Goal: Task Accomplishment & Management: Use online tool/utility

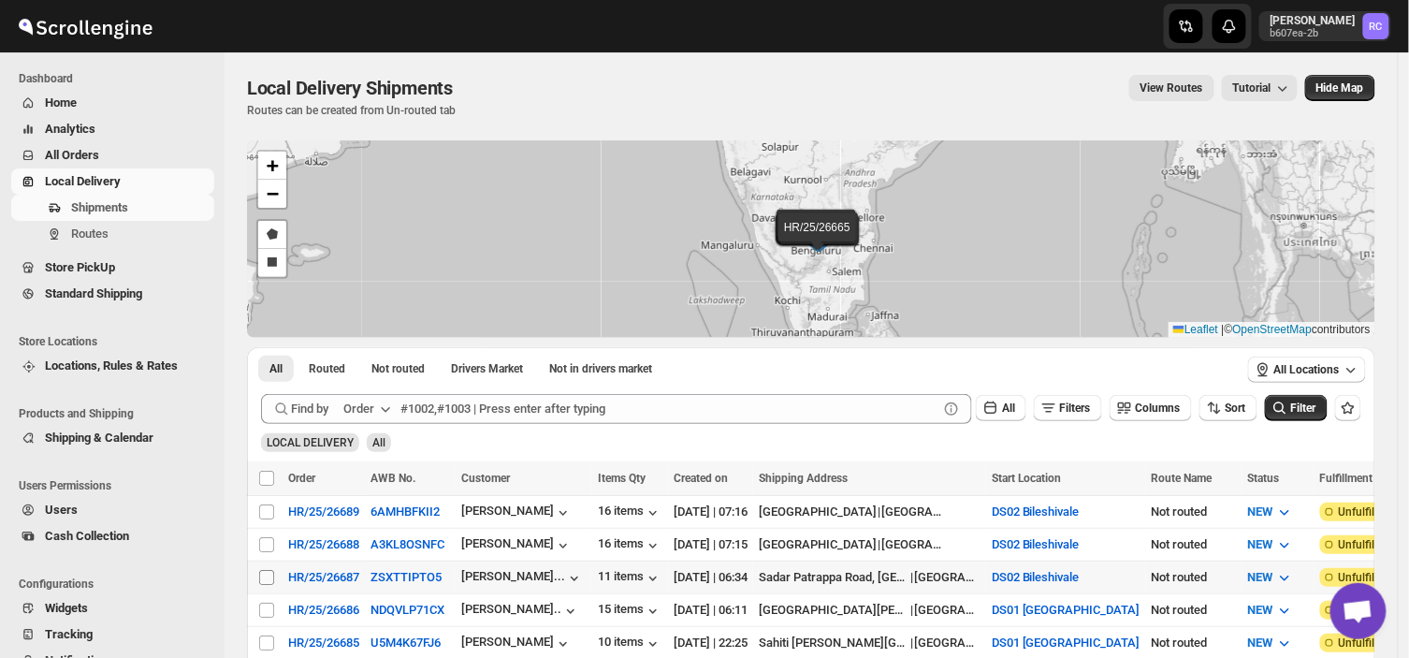
click at [269, 574] on input "Select shipment" at bounding box center [266, 577] width 15 height 15
checkbox input "true"
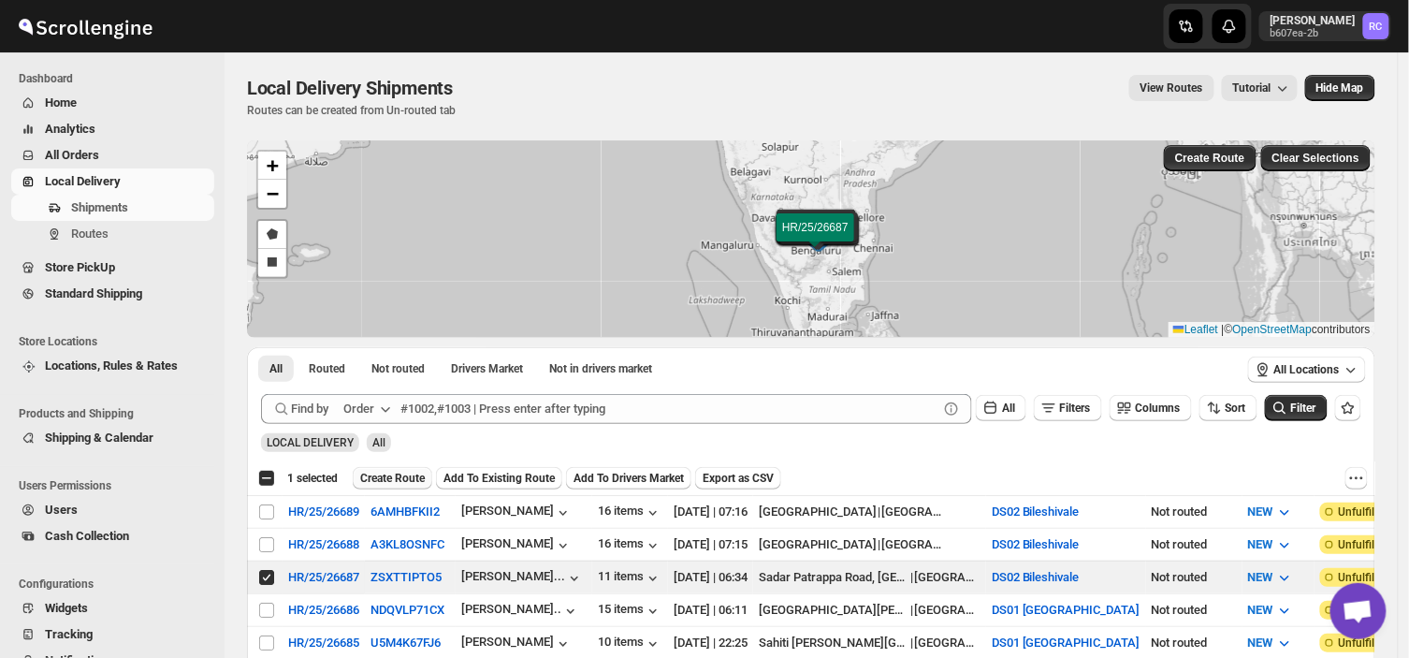
click at [386, 471] on span "Create Route" at bounding box center [392, 478] width 65 height 15
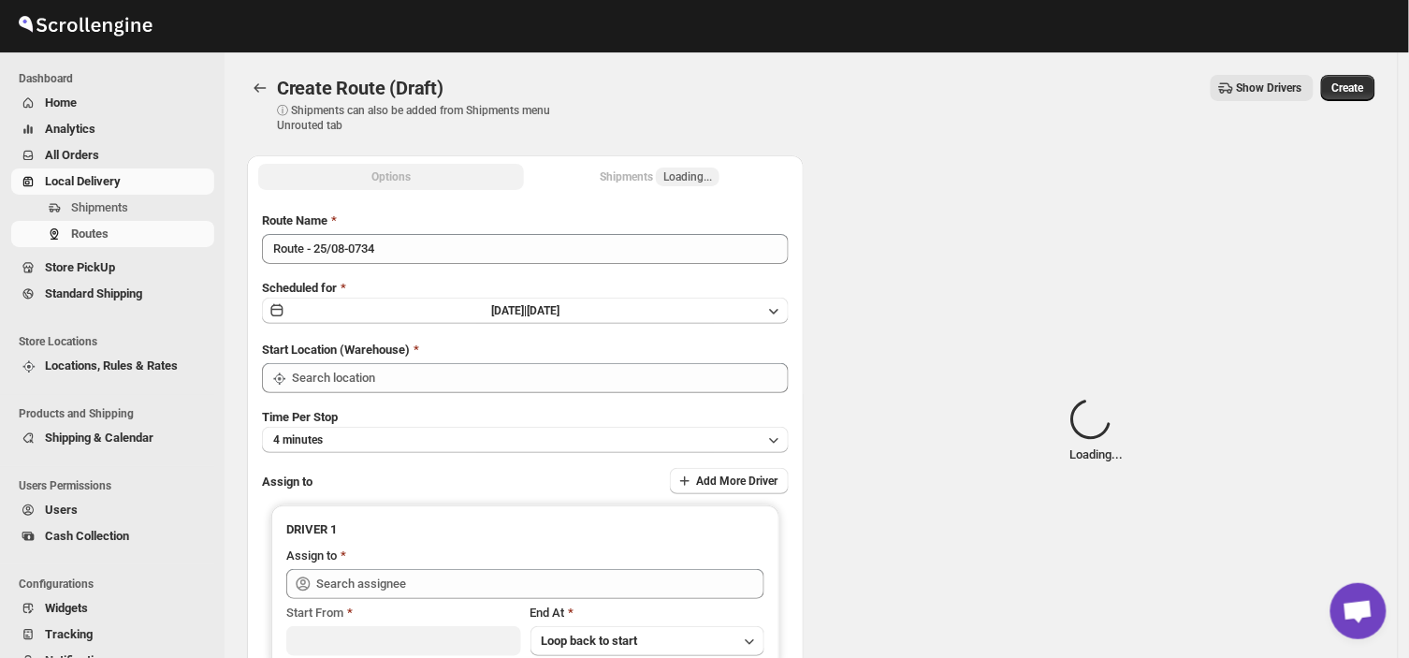
type input "DS02 Bileshivale"
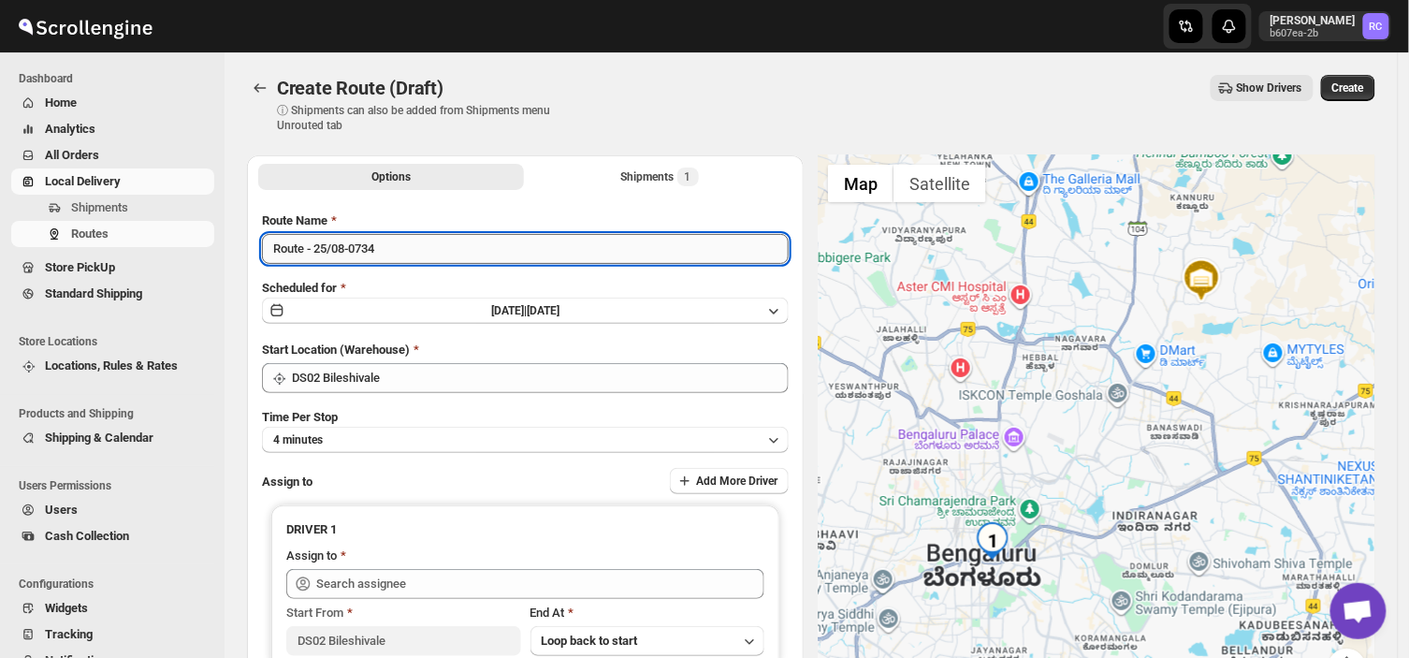
click at [410, 255] on input "Route - 25/08-0734" at bounding box center [525, 249] width 527 height 30
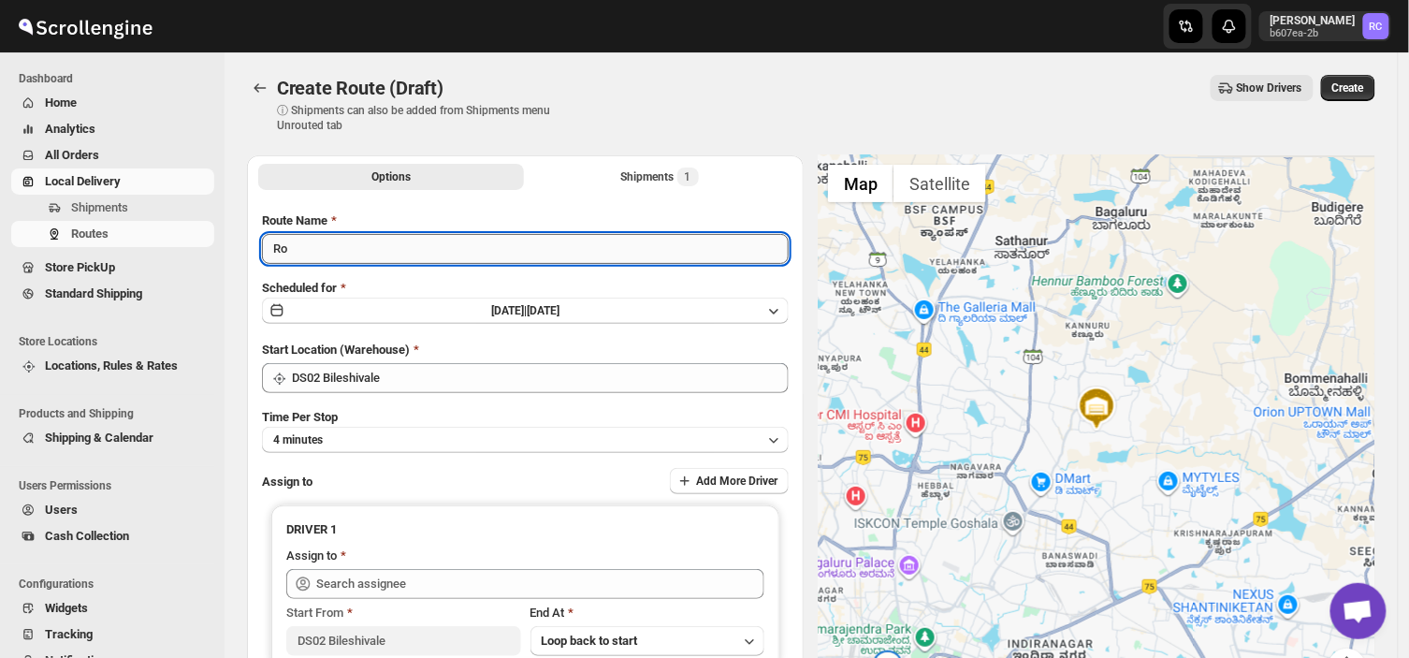
type input "R"
type input "Order no 2"
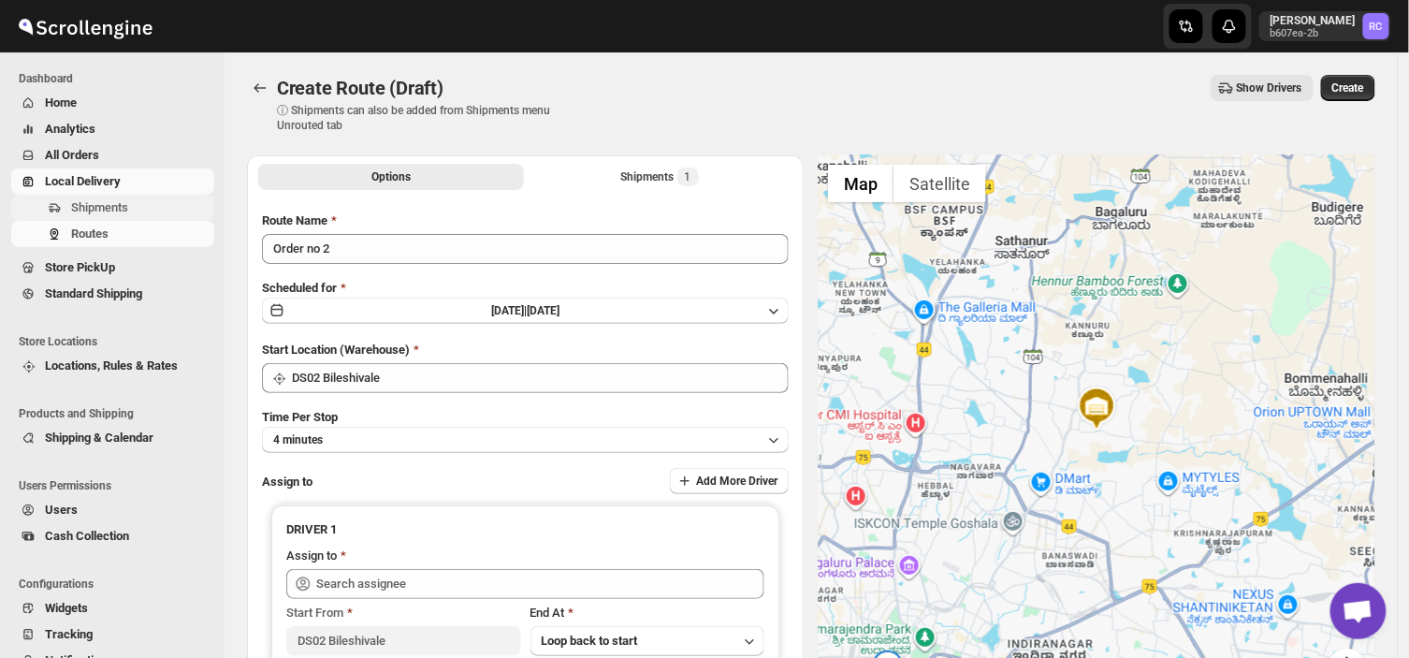
click at [127, 212] on span "Shipments" at bounding box center [140, 207] width 139 height 19
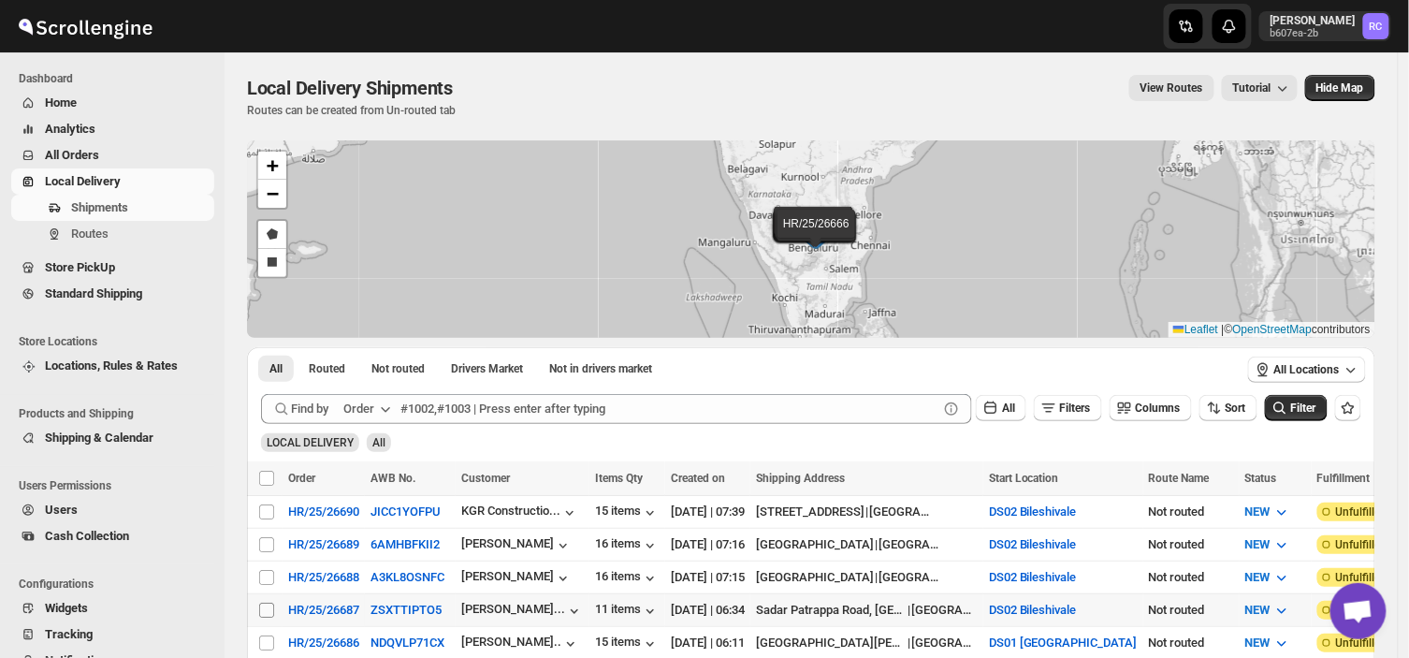
click at [268, 603] on input "Select shipment" at bounding box center [266, 610] width 15 height 15
checkbox input "true"
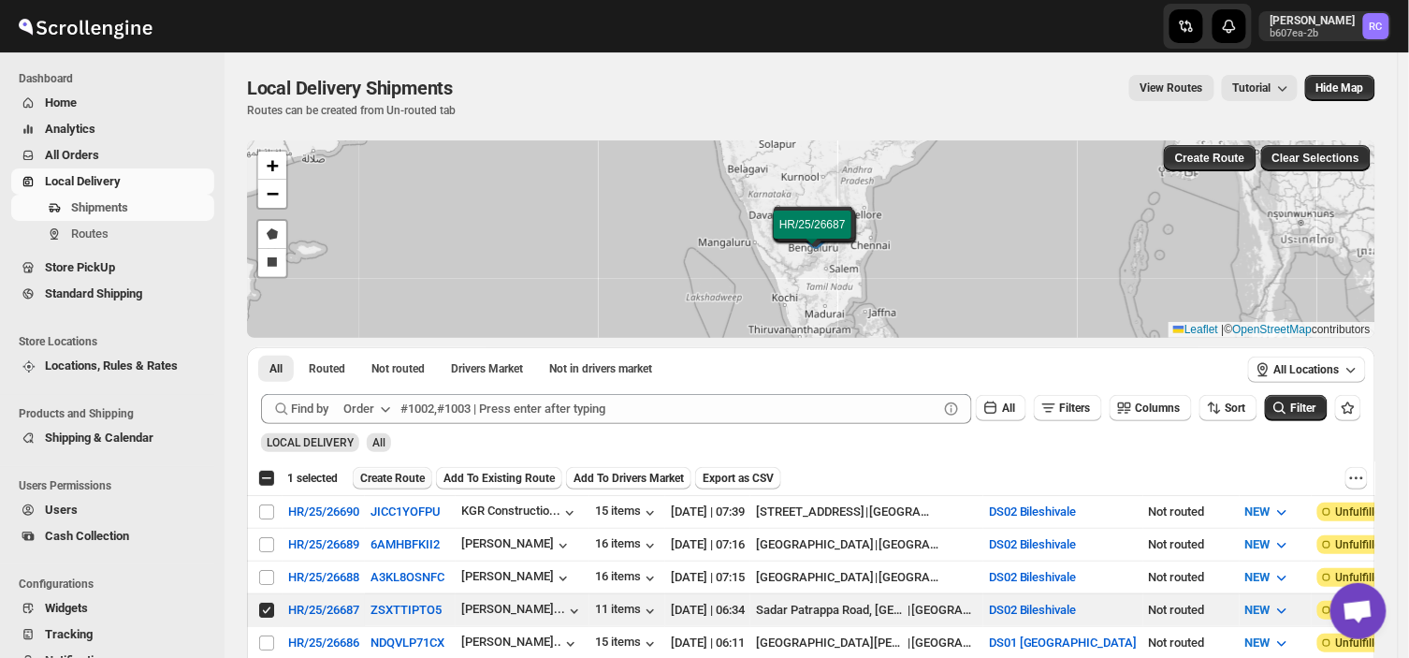
click at [395, 474] on span "Create Route" at bounding box center [392, 478] width 65 height 15
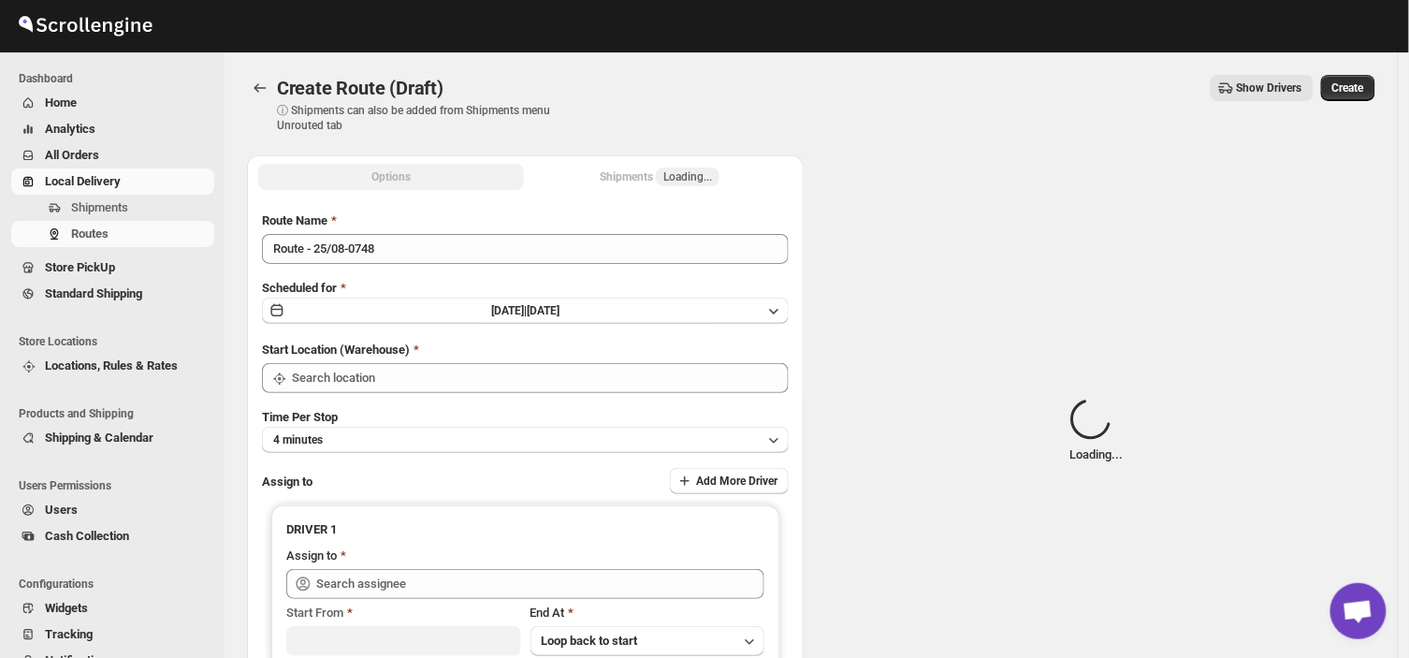
type input "DS02 Bileshivale"
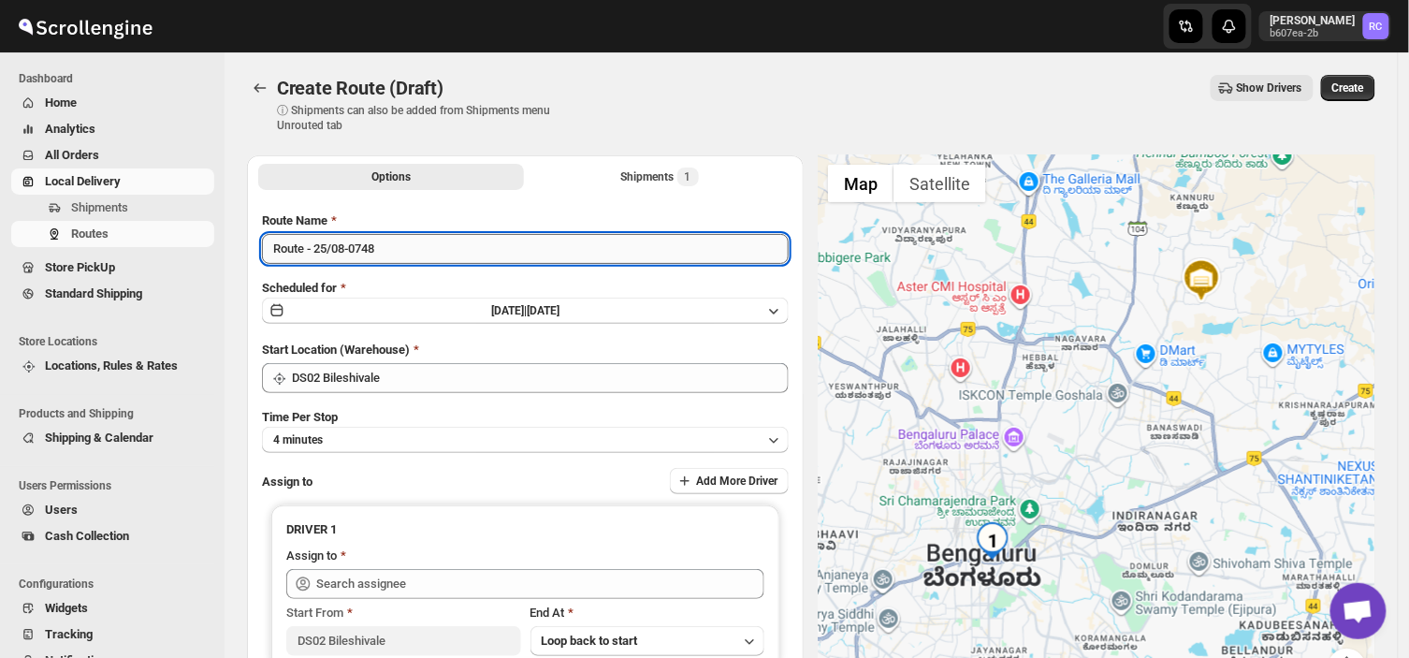
click at [386, 250] on input "Route - 25/08-0748" at bounding box center [525, 249] width 527 height 30
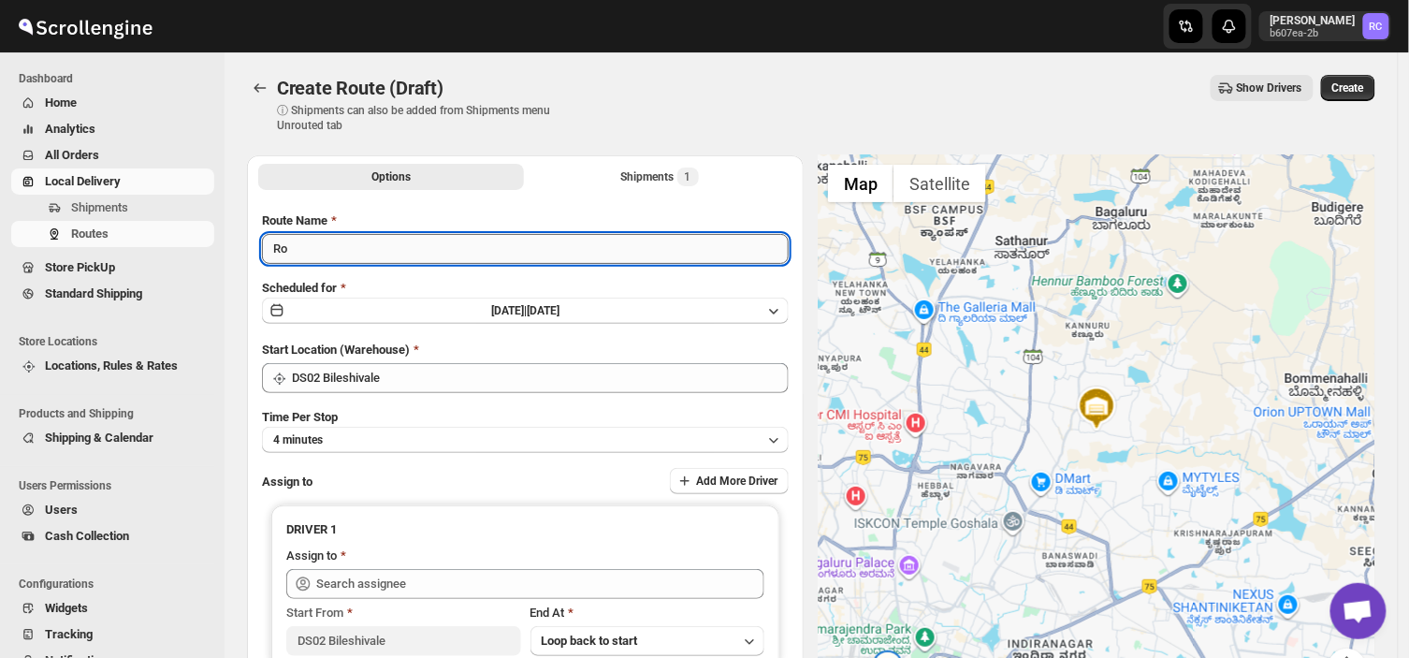
type input "R"
type input "Order no 26687"
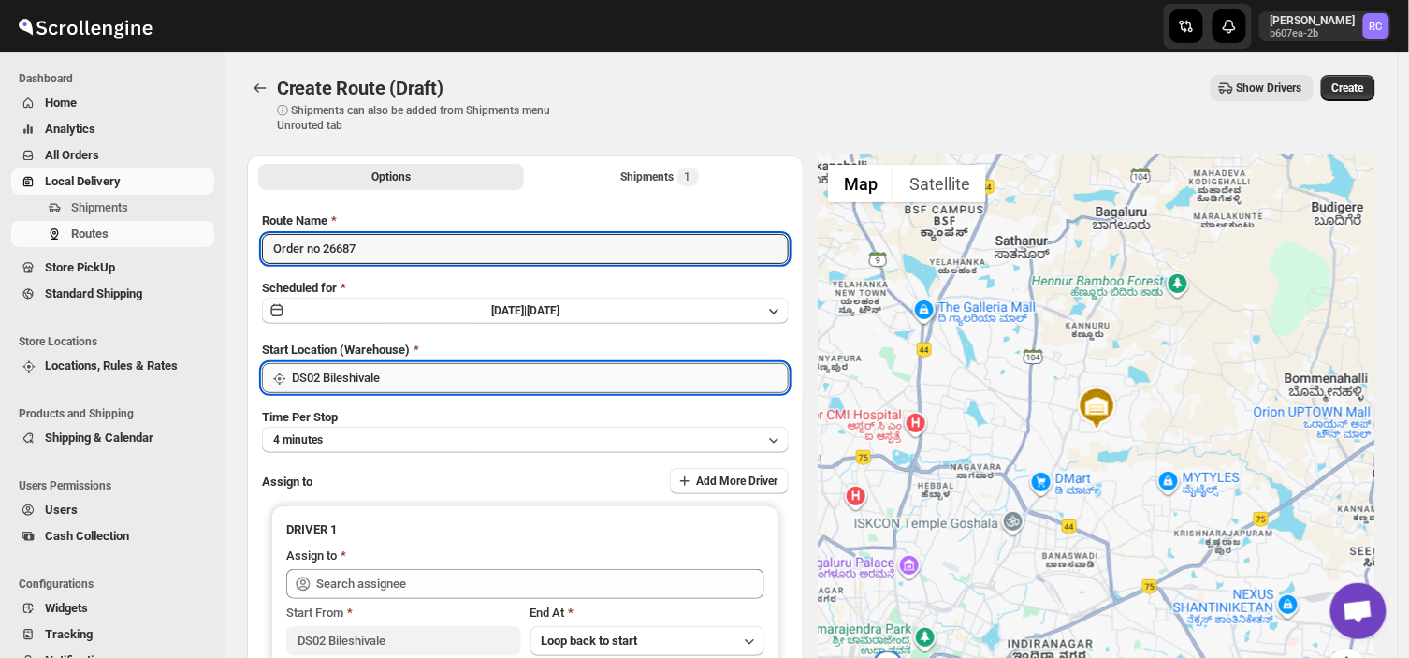
click at [395, 384] on input "DS02 Bileshivale" at bounding box center [540, 378] width 497 height 30
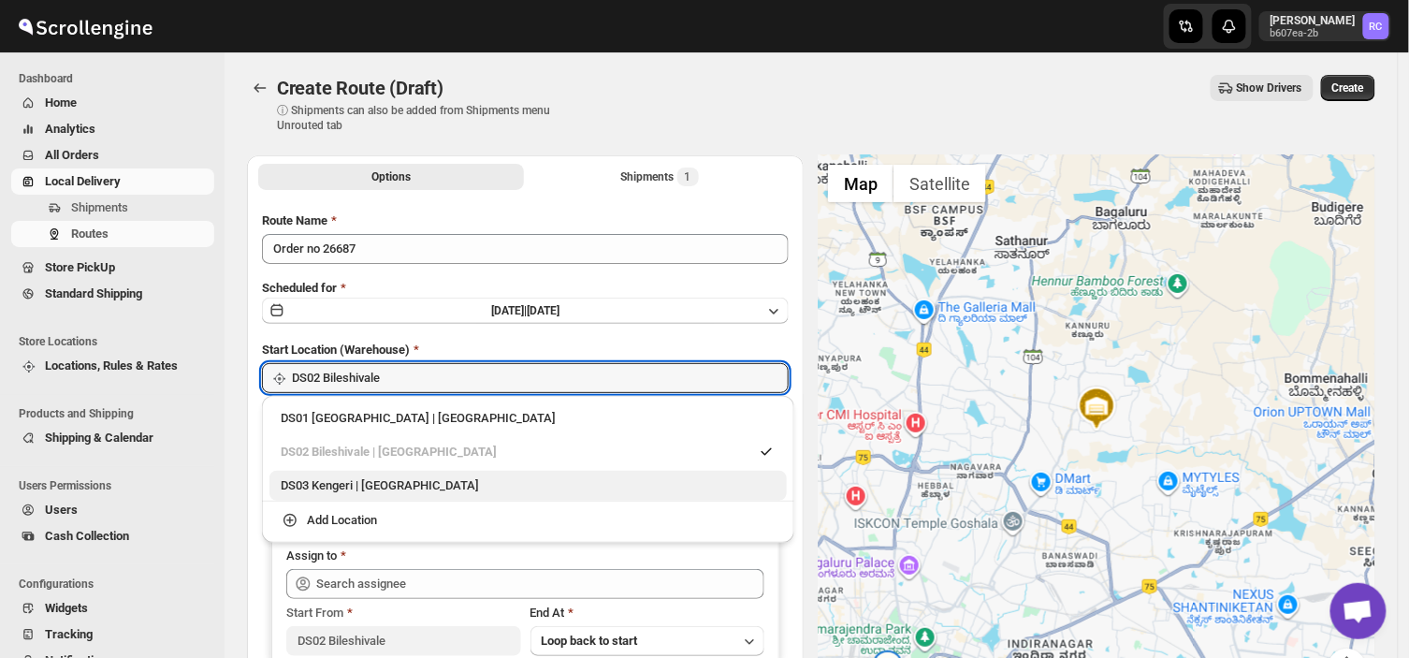
click at [297, 480] on div "DS03 Kengeri | [GEOGRAPHIC_DATA]" at bounding box center [528, 485] width 495 height 19
type input "DS03 Kengeri"
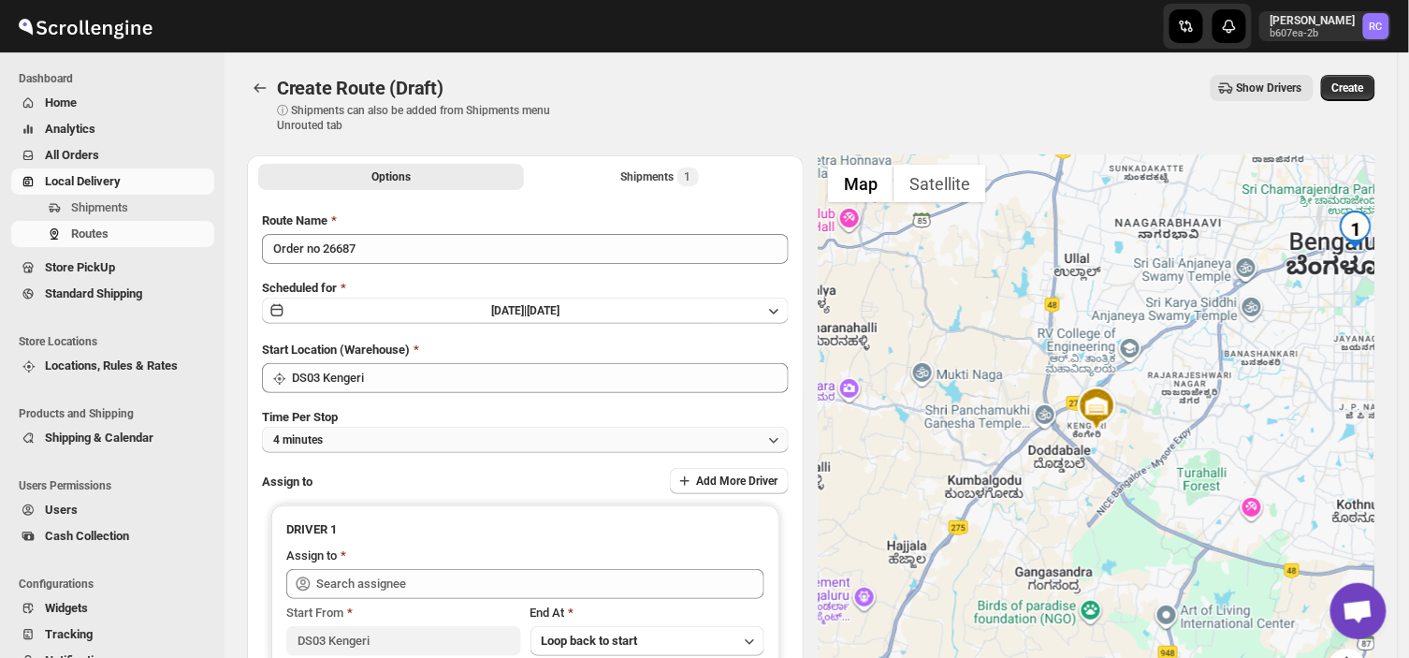
click at [341, 436] on button "4 minutes" at bounding box center [525, 440] width 527 height 26
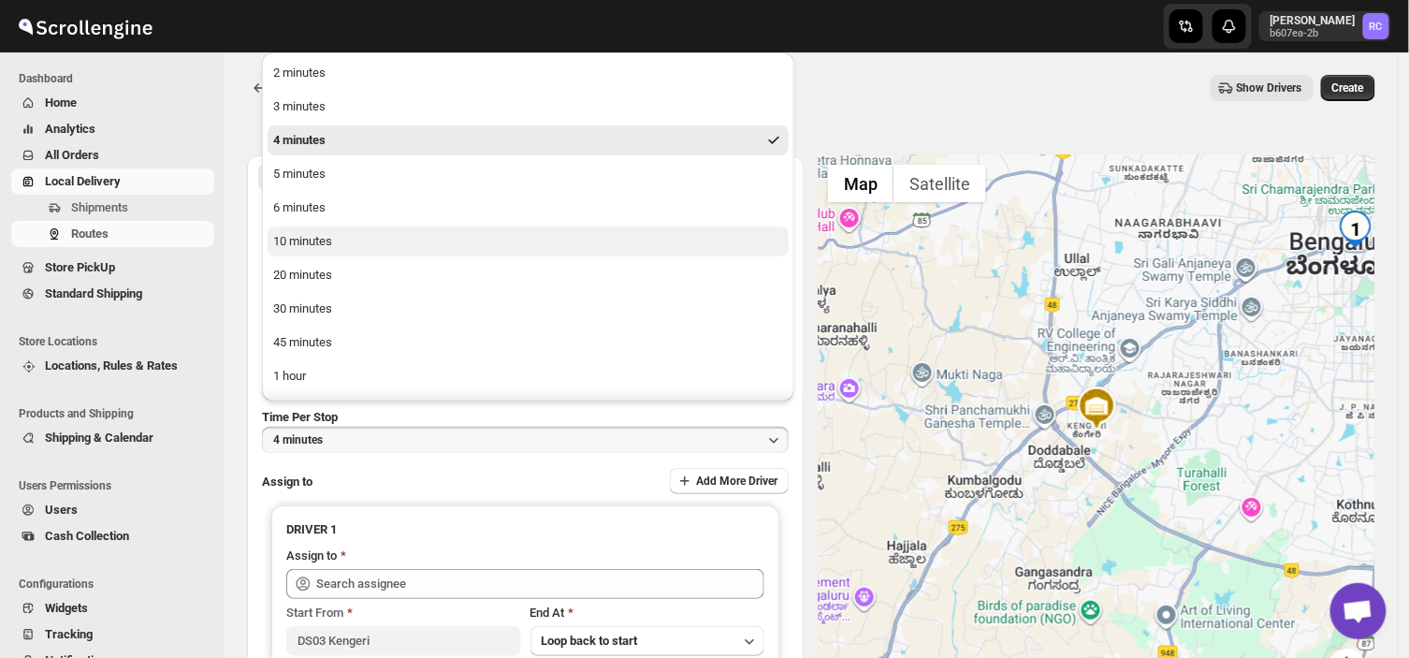
click at [307, 240] on div "10 minutes" at bounding box center [302, 241] width 59 height 19
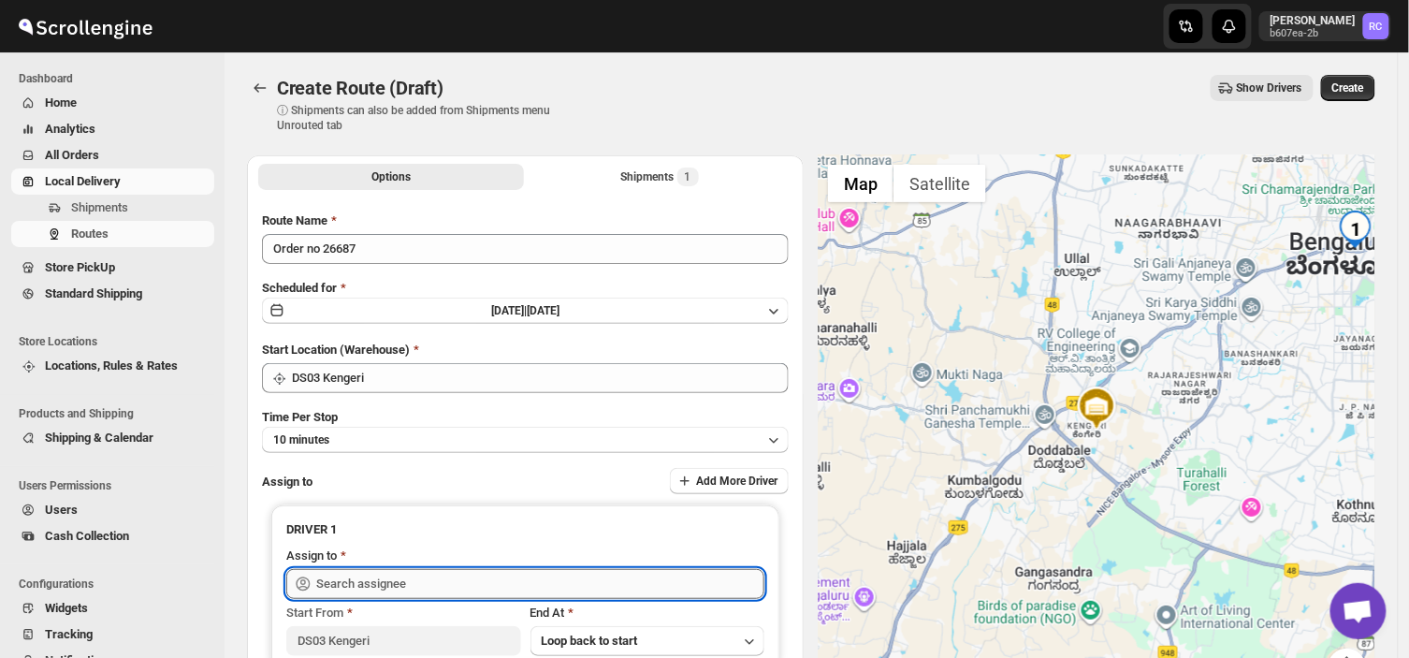
click at [416, 582] on input "text" at bounding box center [540, 584] width 448 height 30
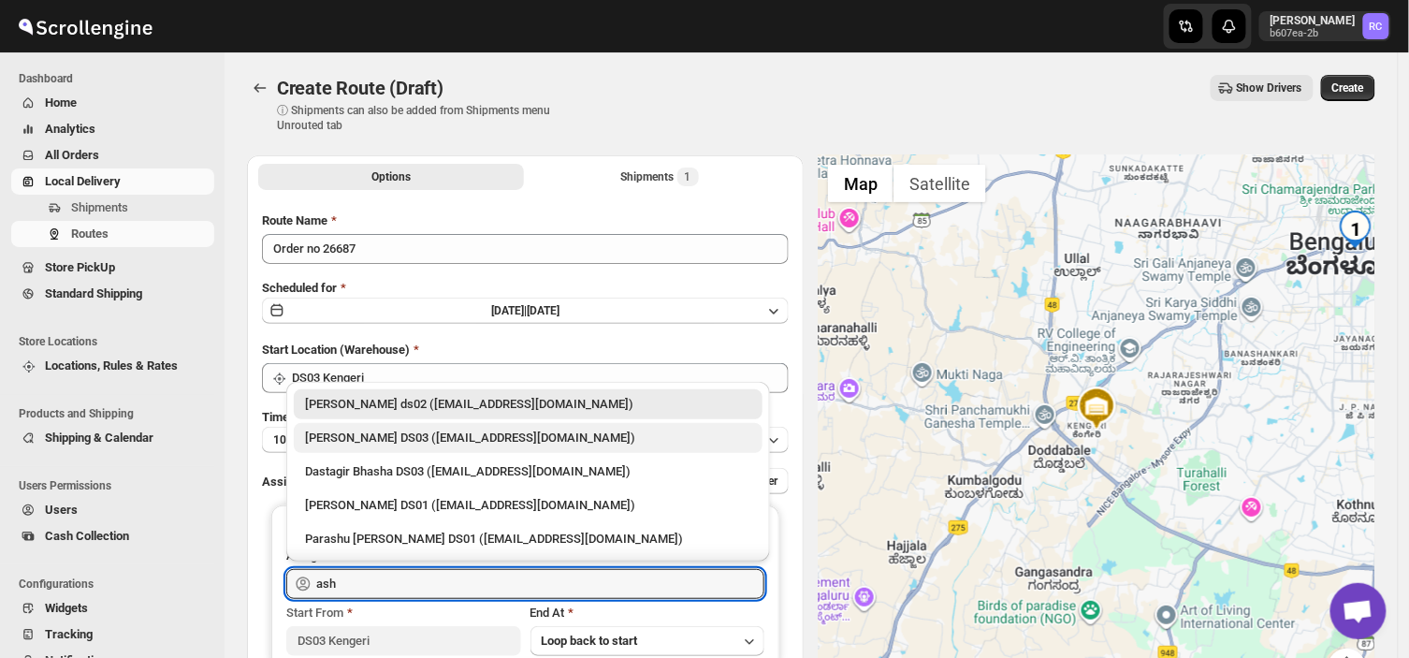
click at [387, 438] on div "[PERSON_NAME] DS03 ([EMAIL_ADDRESS][DOMAIN_NAME])" at bounding box center [528, 438] width 446 height 19
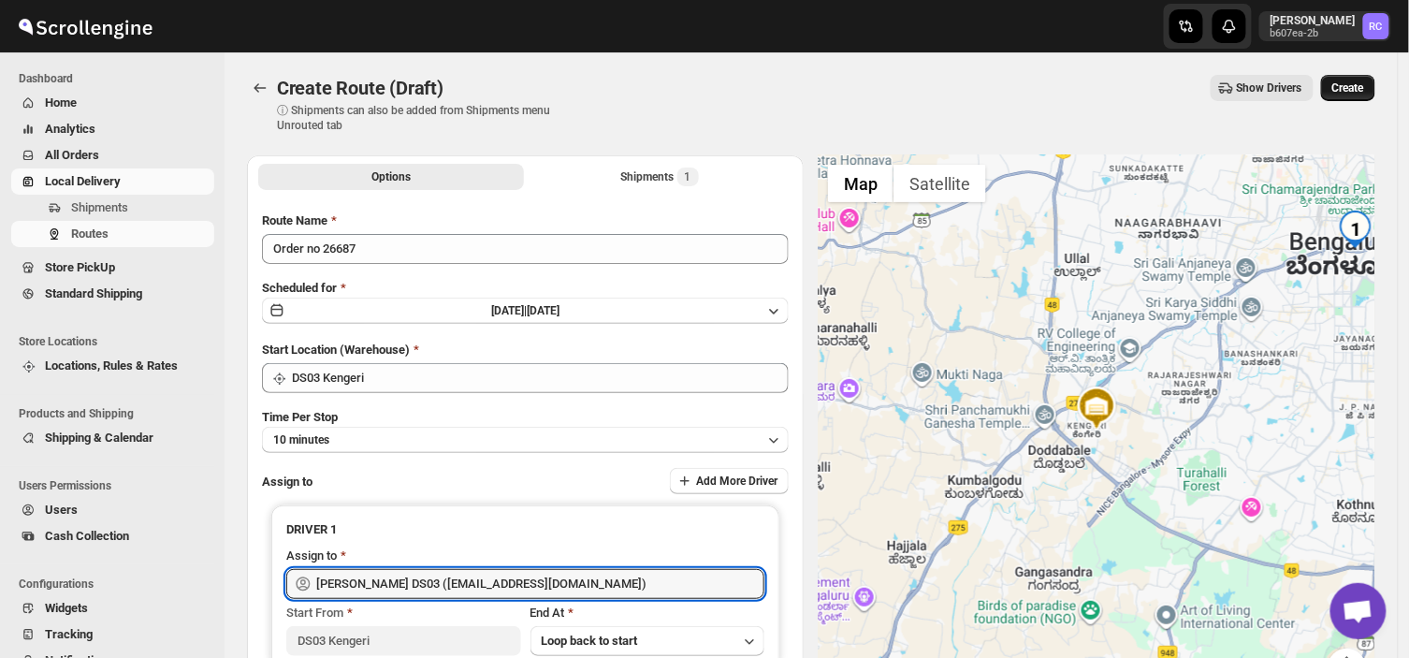
type input "[PERSON_NAME] DS03 ([EMAIL_ADDRESS][DOMAIN_NAME])"
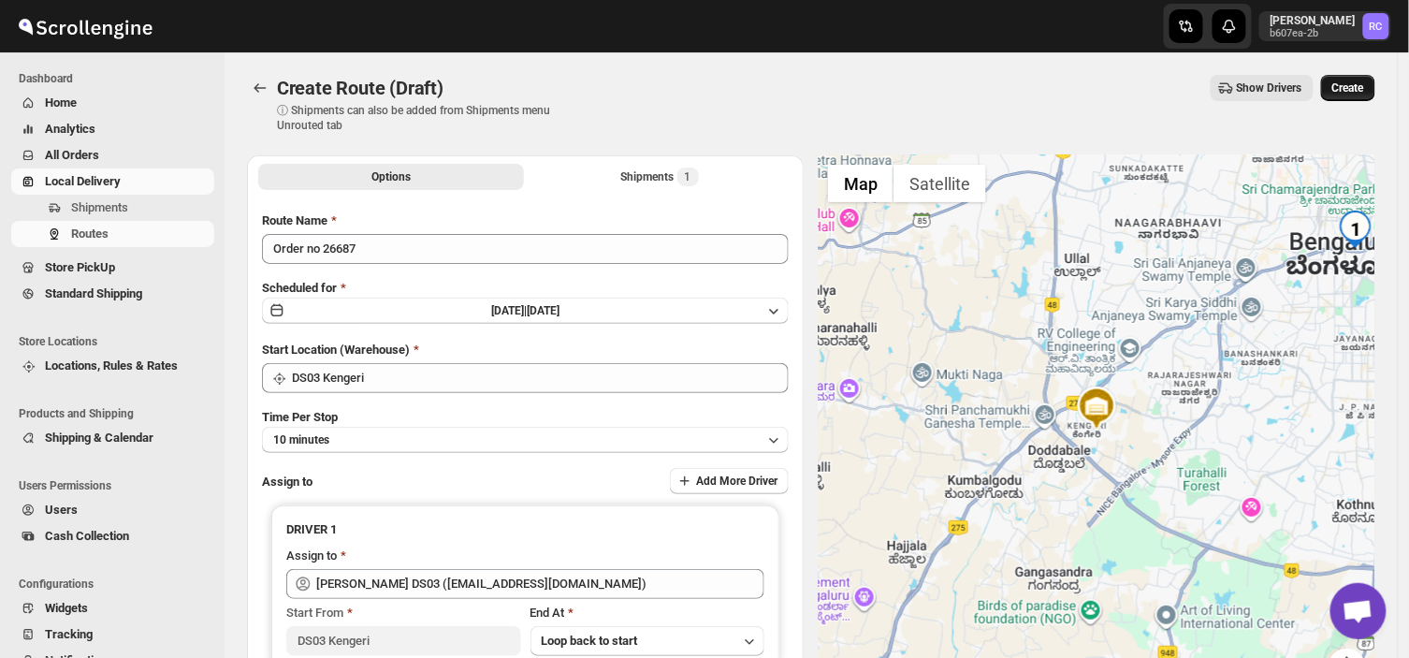
click at [1354, 80] on span "Create" at bounding box center [1349, 87] width 32 height 15
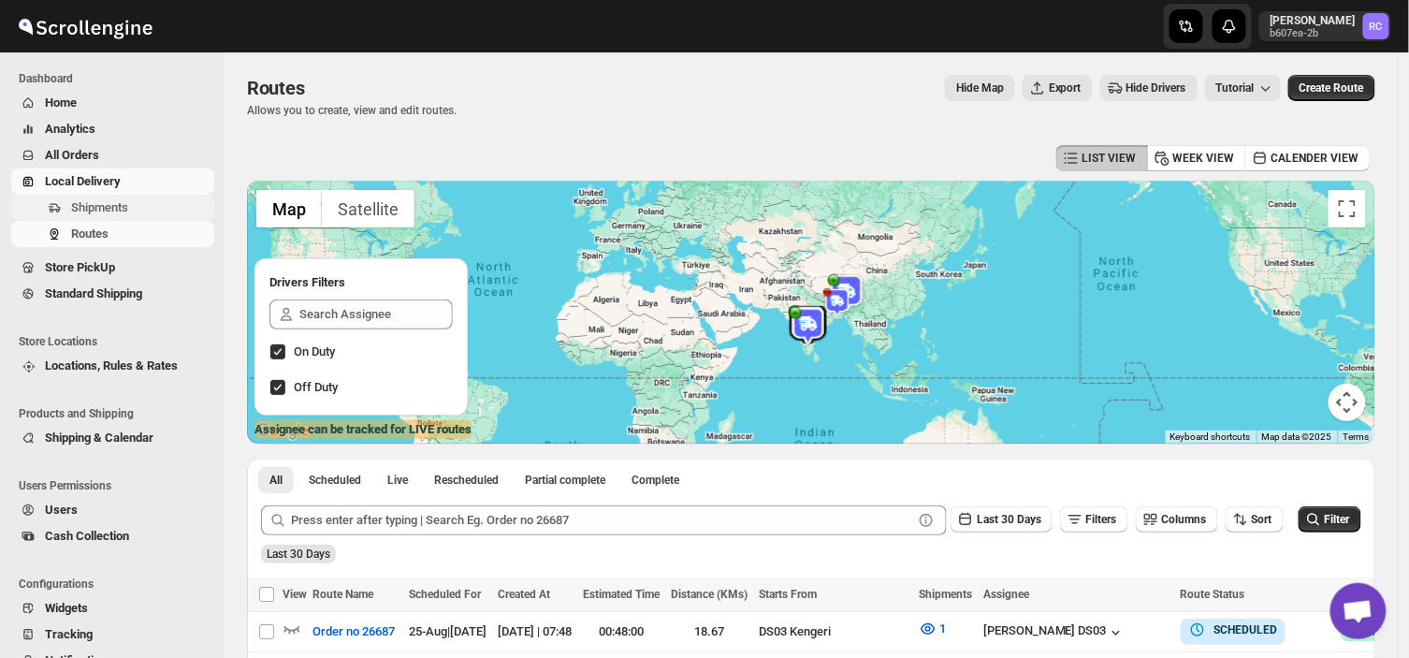
click at [118, 212] on span "Shipments" at bounding box center [99, 207] width 57 height 14
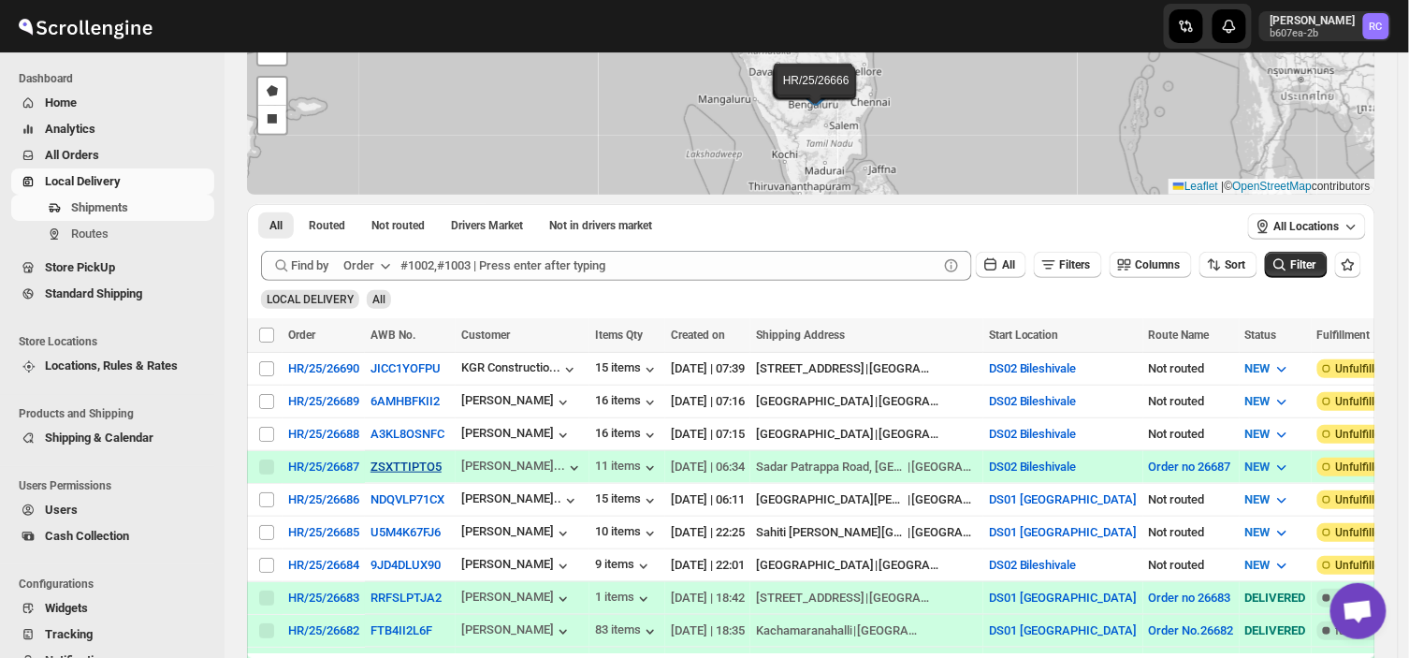
scroll to position [142, 0]
click at [266, 526] on input "Select shipment" at bounding box center [266, 533] width 15 height 15
checkbox input "true"
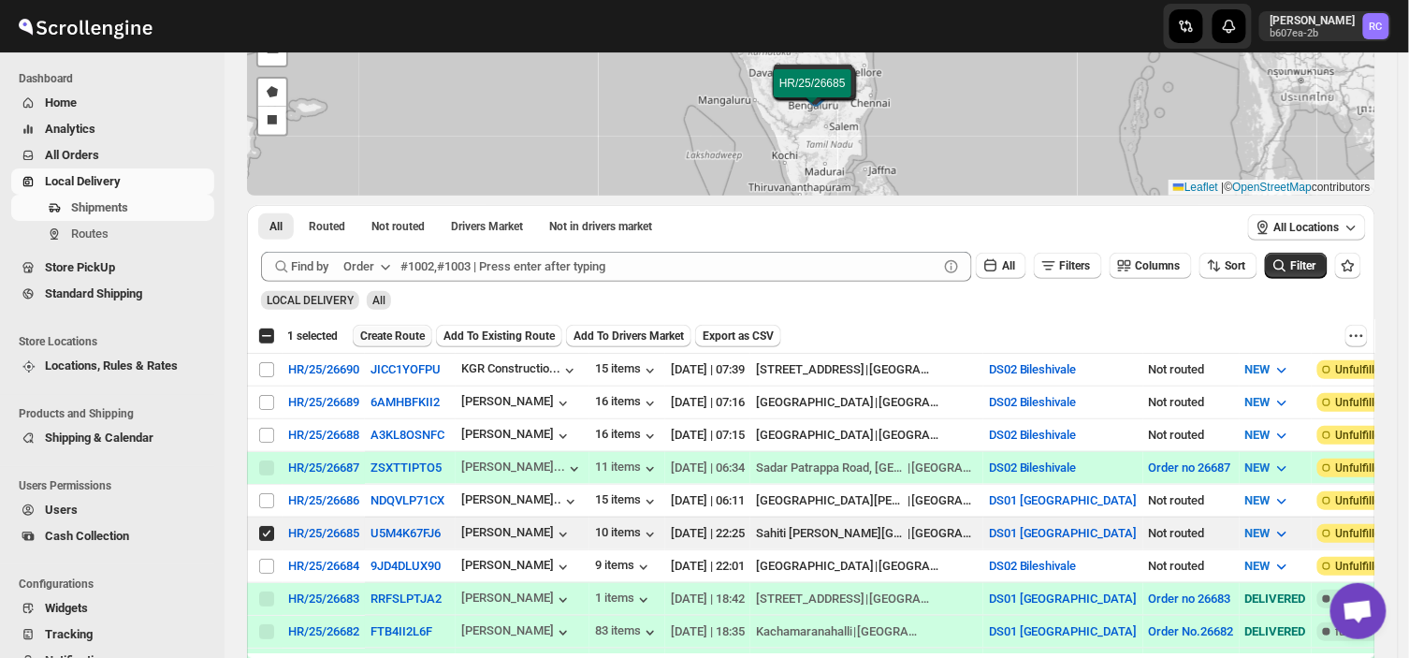
click at [401, 330] on span "Create Route" at bounding box center [392, 335] width 65 height 15
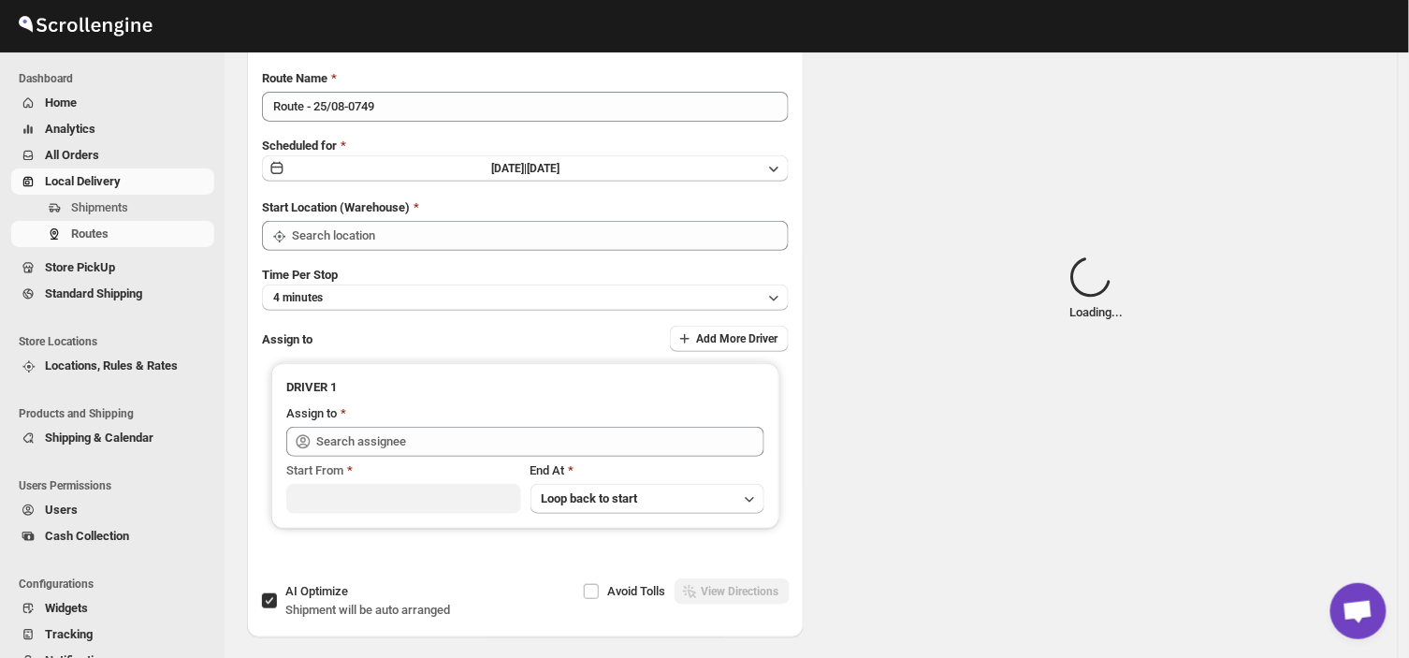
type input "DS01 [GEOGRAPHIC_DATA]"
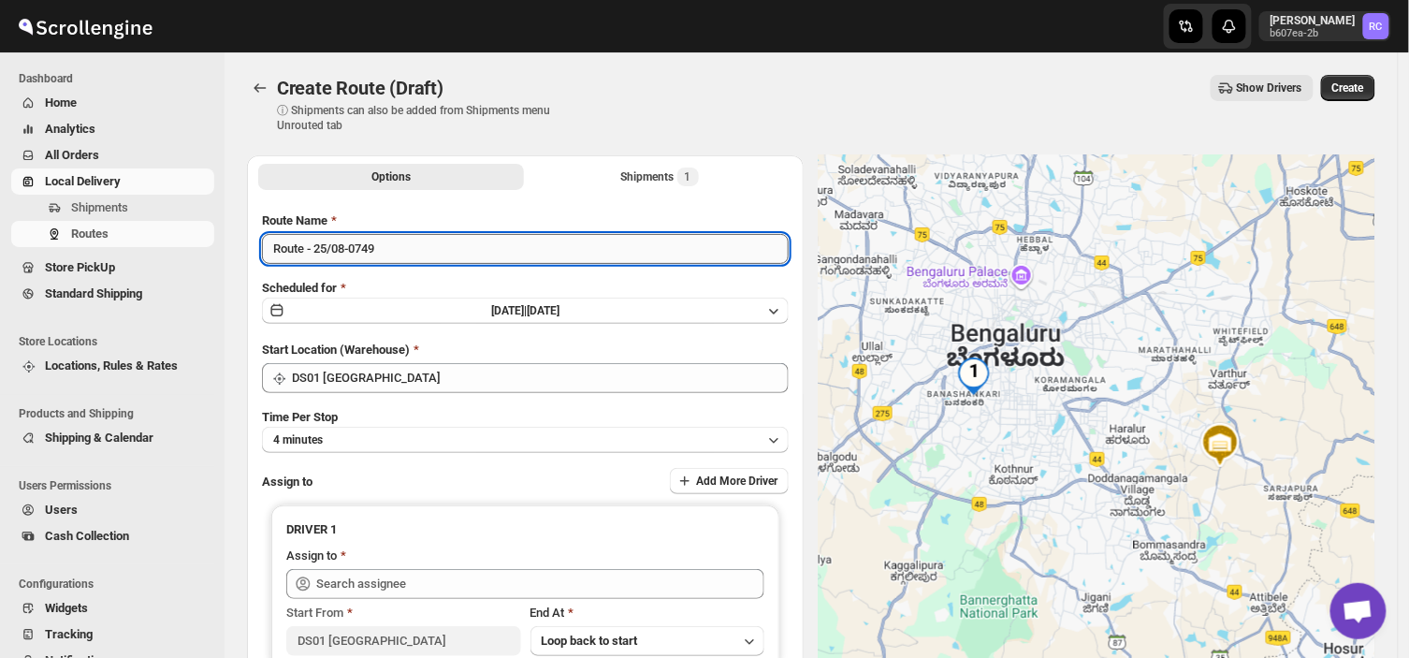
click at [387, 244] on input "Route - 25/08-0749" at bounding box center [525, 249] width 527 height 30
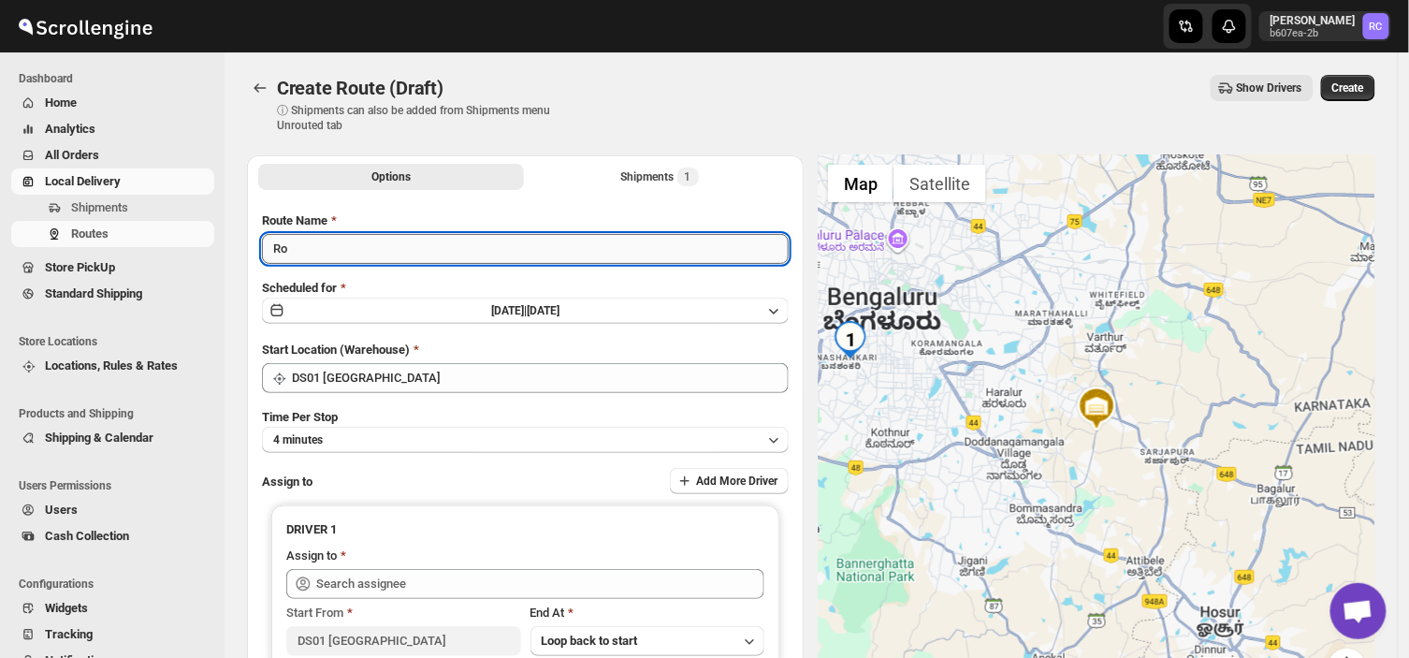
type input "R"
type input "Order no 26685"
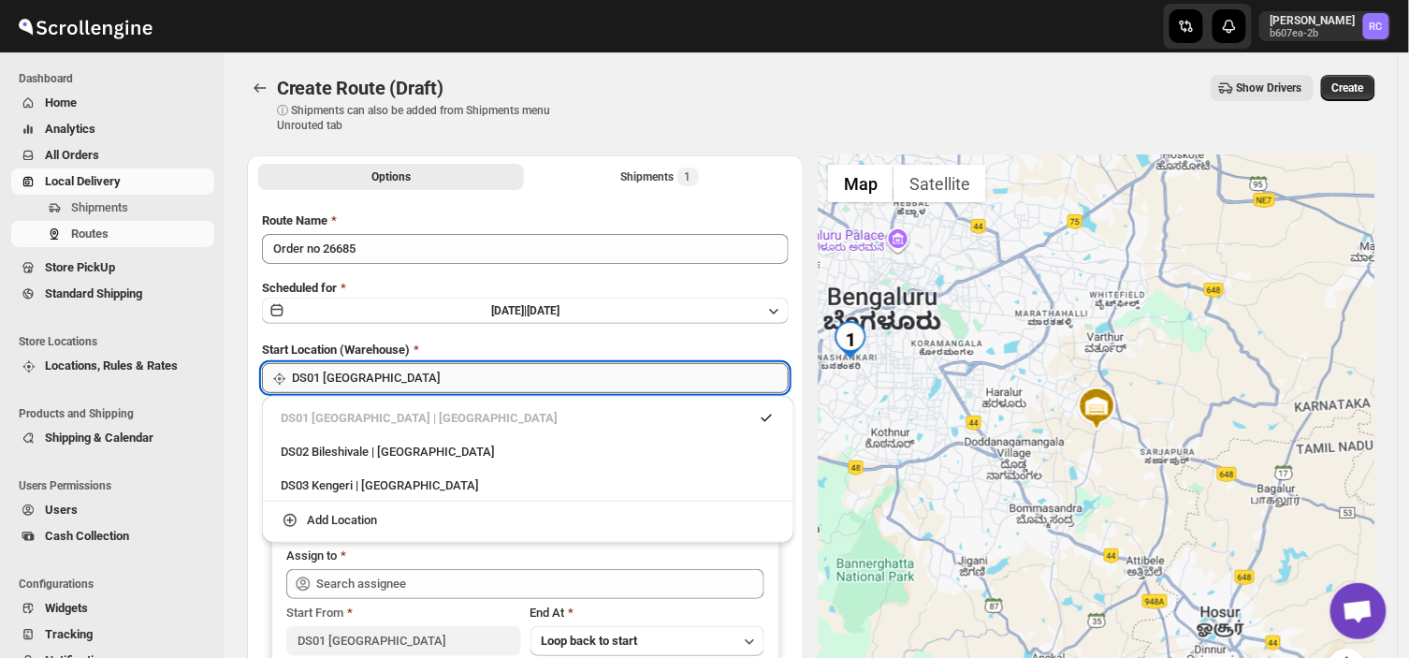
click at [376, 377] on input "DS01 [GEOGRAPHIC_DATA]" at bounding box center [540, 378] width 497 height 30
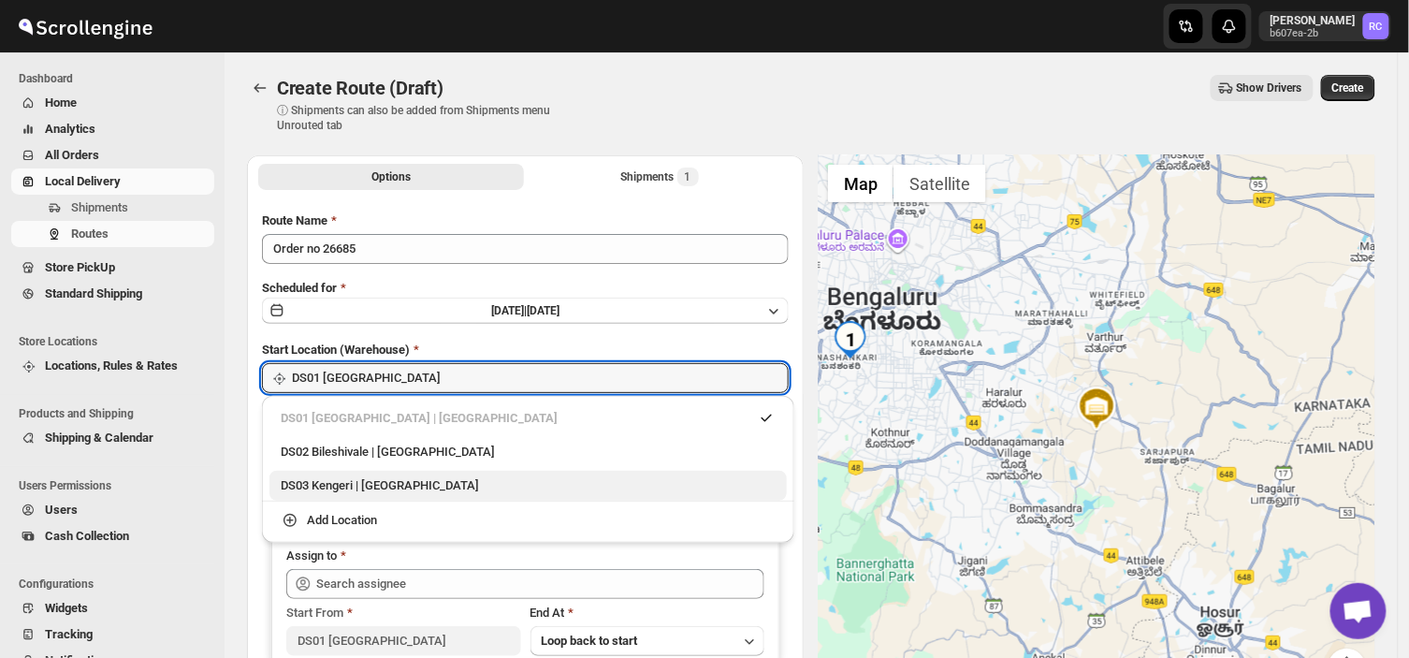
click at [316, 485] on div "DS03 Kengeri | [GEOGRAPHIC_DATA]" at bounding box center [528, 485] width 495 height 19
type input "DS03 Kengeri"
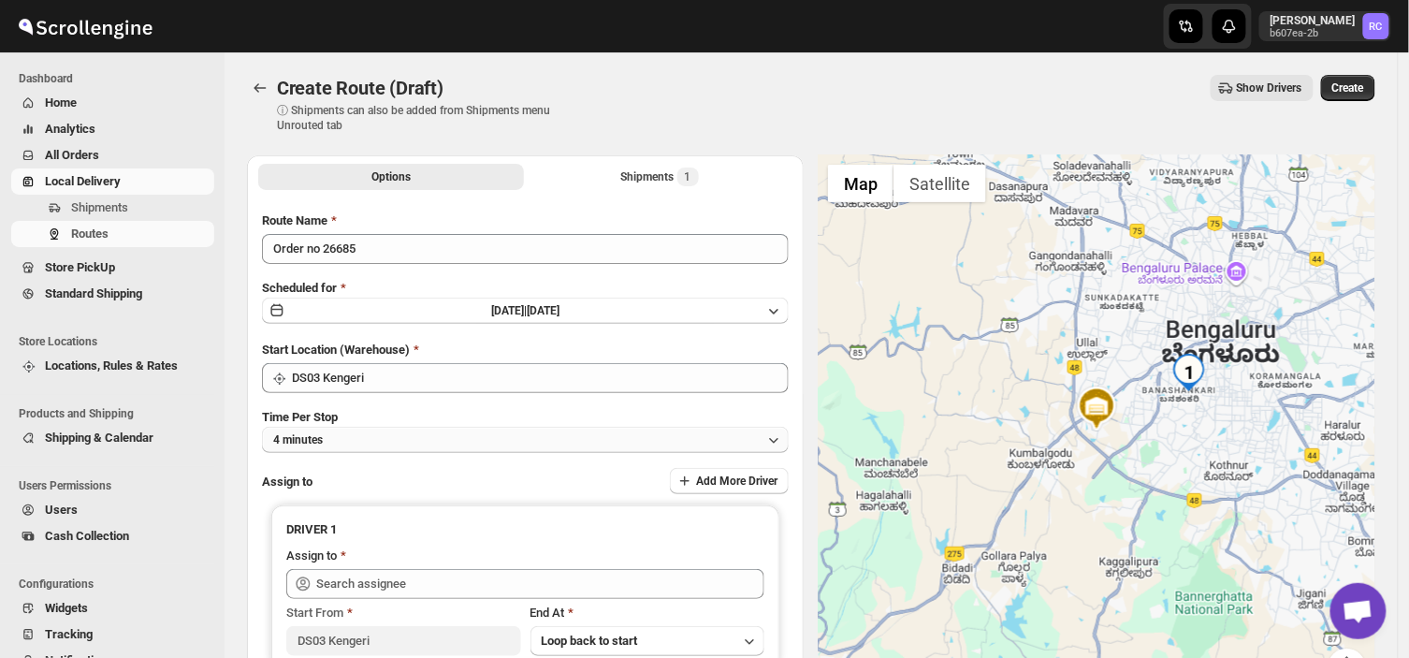
click at [372, 443] on button "4 minutes" at bounding box center [525, 440] width 527 height 26
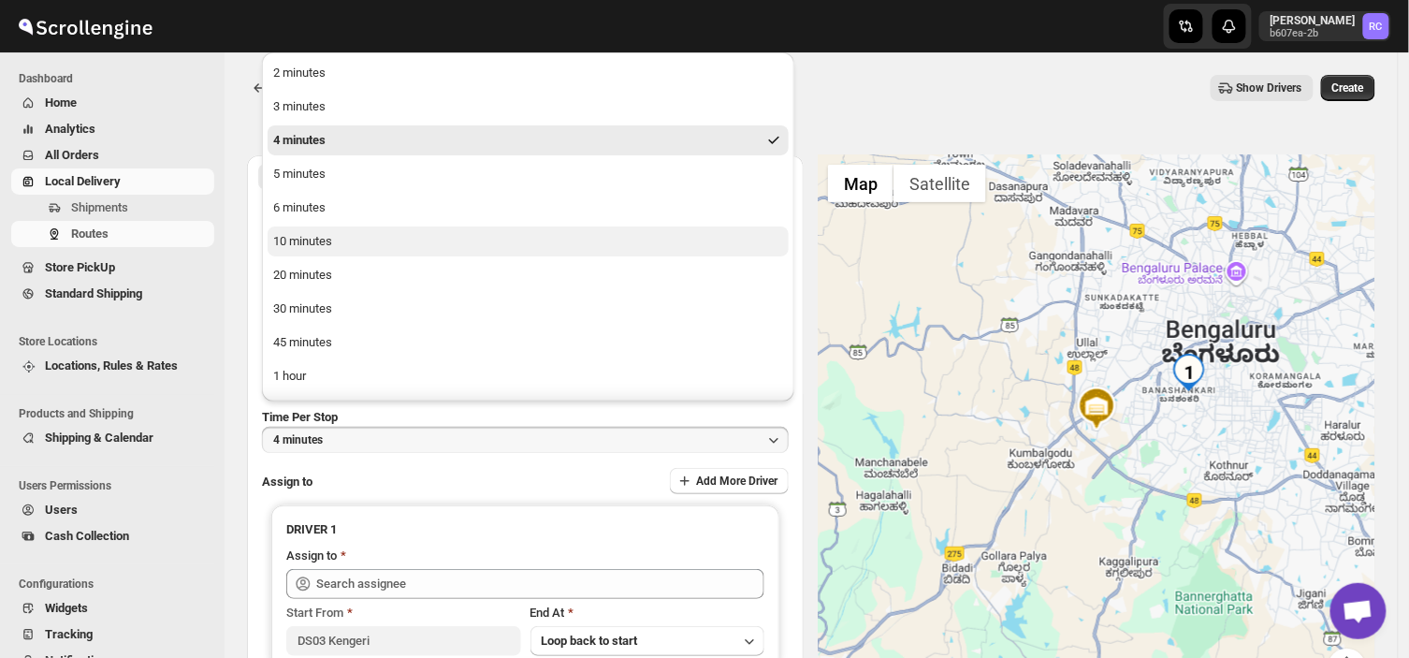
click at [338, 236] on button "10 minutes" at bounding box center [528, 241] width 521 height 30
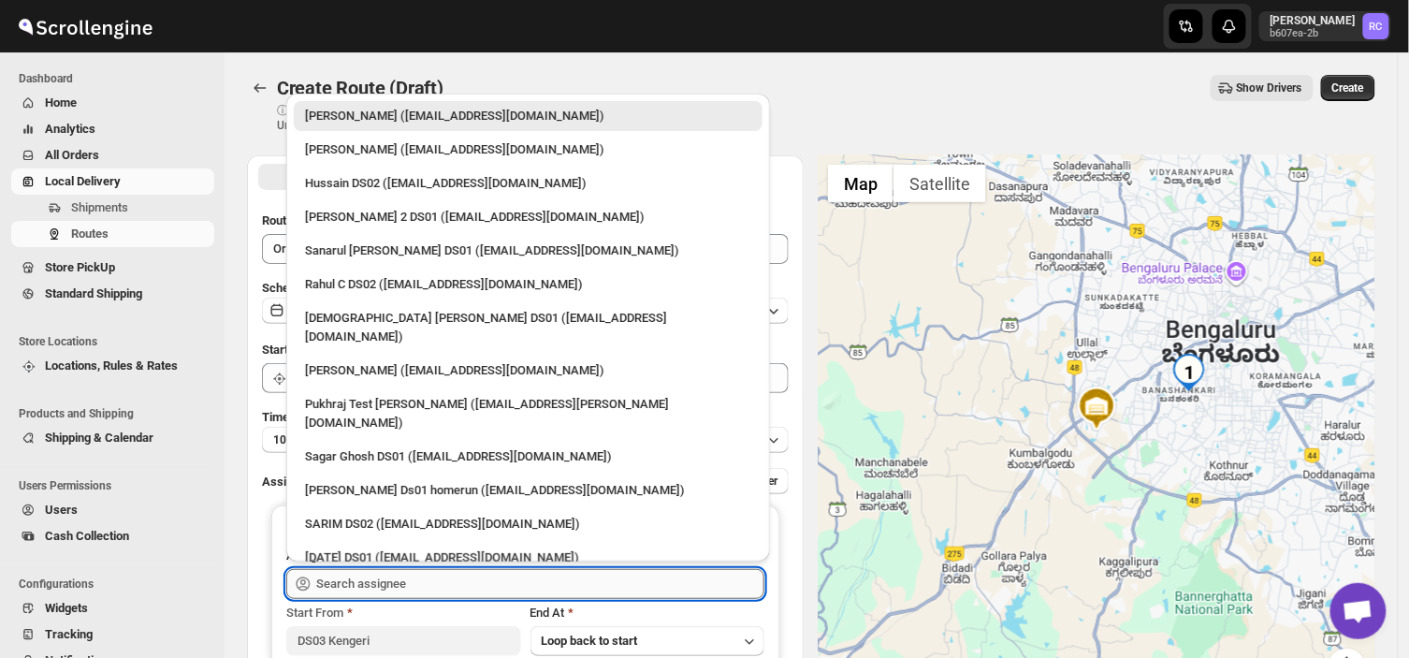
click at [424, 576] on input "text" at bounding box center [540, 584] width 448 height 30
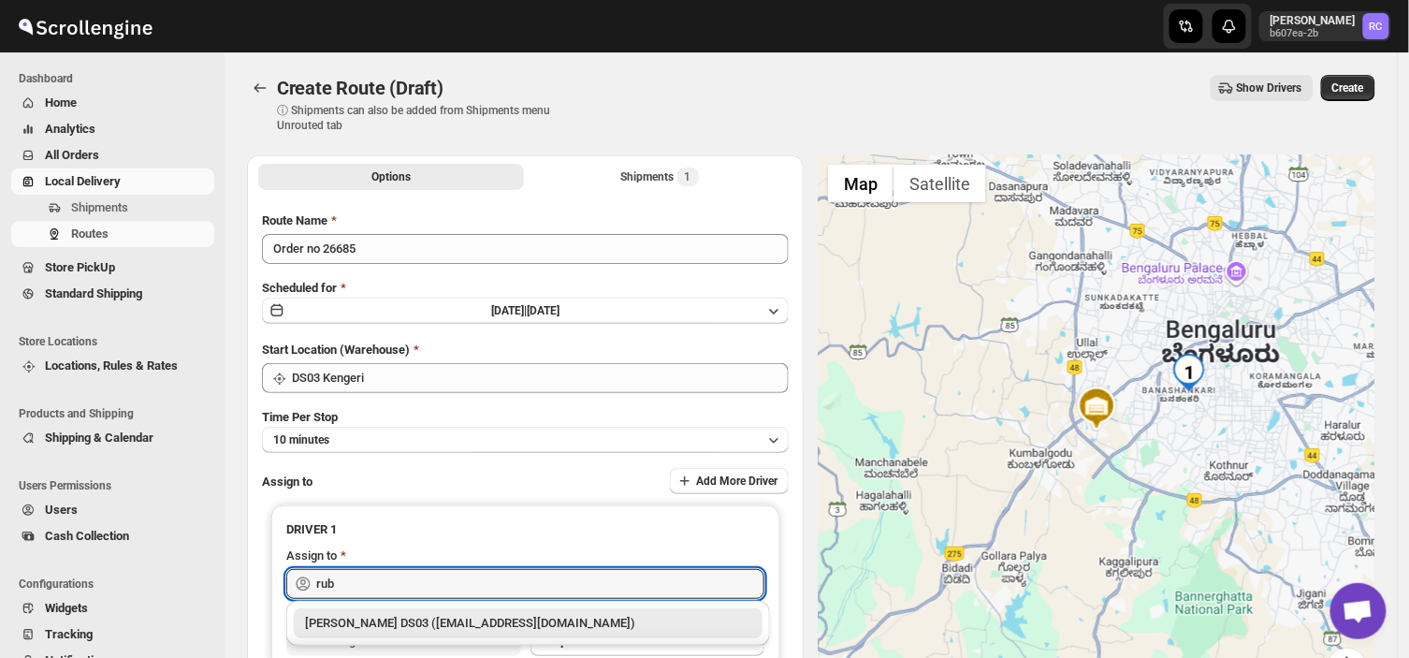
click at [477, 616] on div "[PERSON_NAME] DS03 ([EMAIL_ADDRESS][DOMAIN_NAME])" at bounding box center [528, 623] width 446 height 19
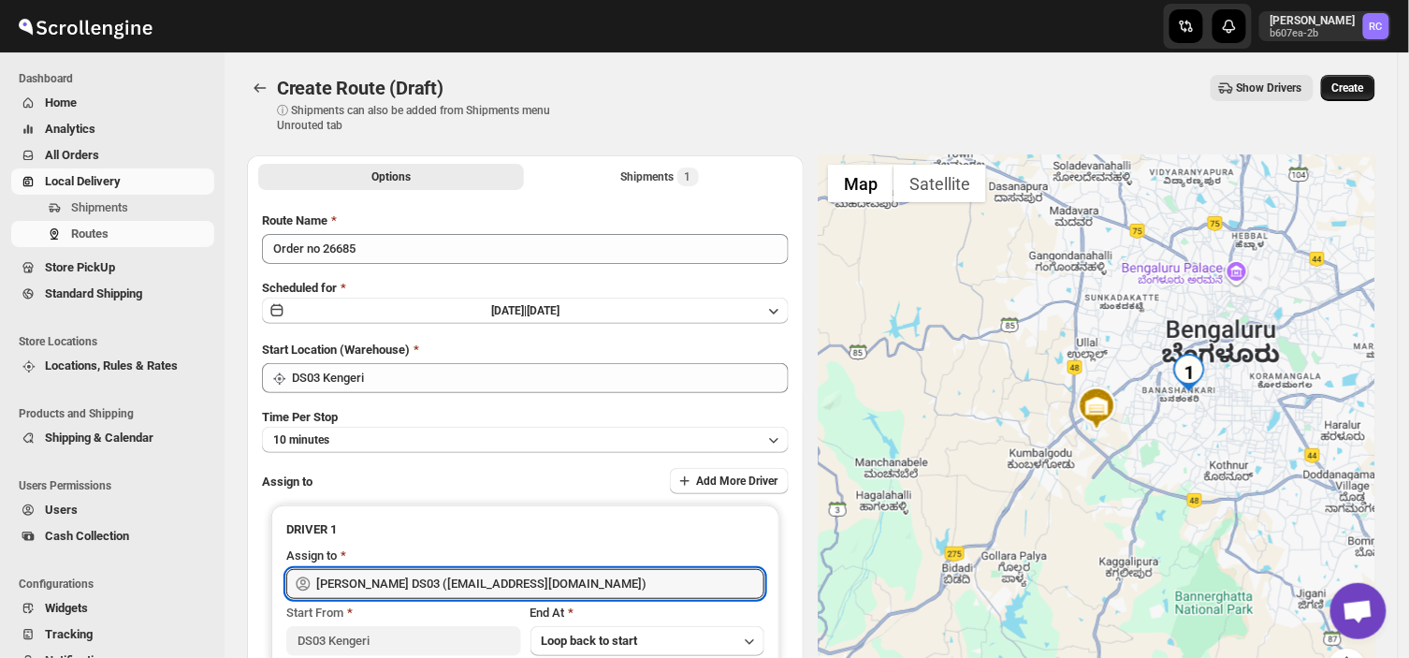
type input "[PERSON_NAME] DS03 ([EMAIL_ADDRESS][DOMAIN_NAME])"
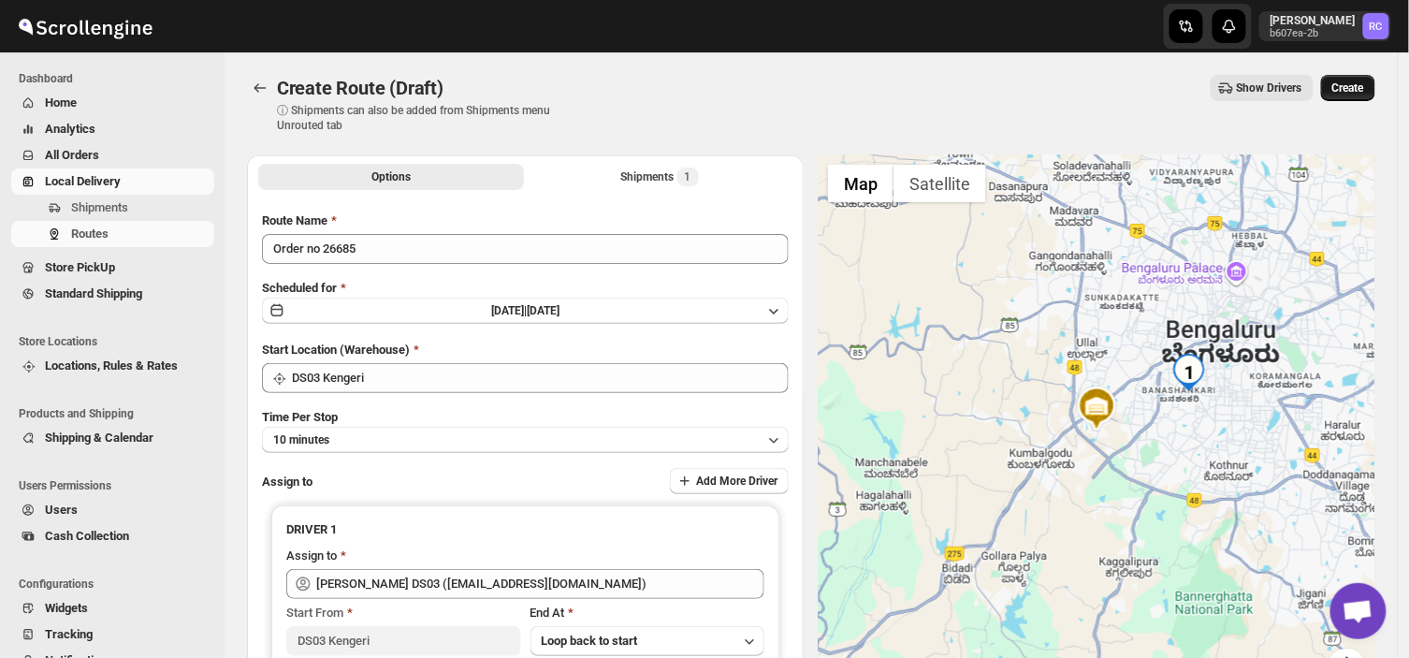
click at [1362, 86] on span "Create" at bounding box center [1349, 87] width 32 height 15
